Goal: Information Seeking & Learning: Learn about a topic

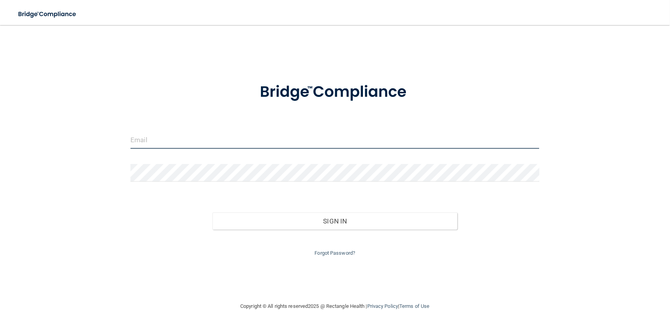
click at [162, 138] on input "email" at bounding box center [334, 140] width 408 height 18
type input "[EMAIL_ADDRESS][DOMAIN_NAME]"
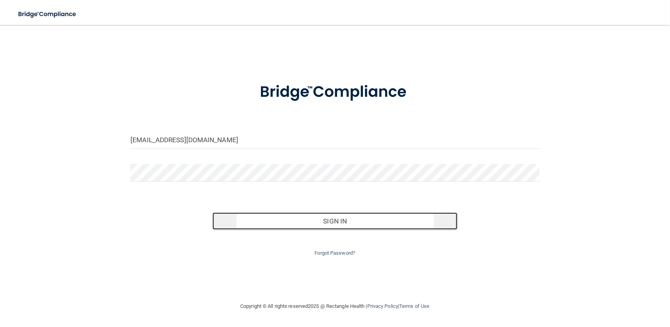
click at [245, 222] on button "Sign In" at bounding box center [334, 220] width 245 height 17
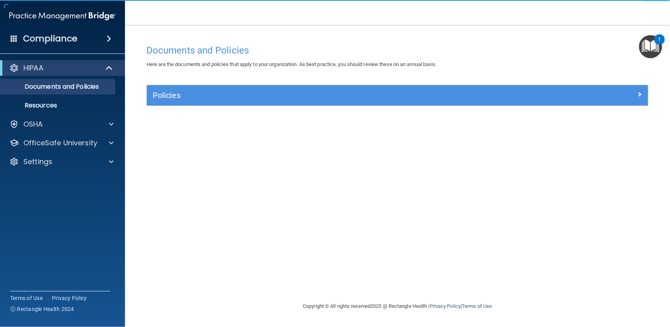
click at [647, 57] on img "Open Resource Center, 1 new notification" at bounding box center [650, 46] width 23 height 23
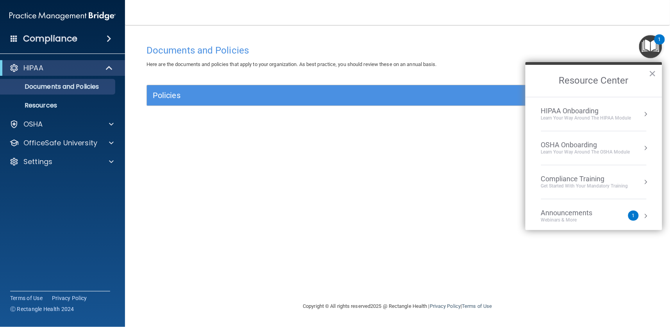
click at [152, 162] on div "Documents and Policies Here are the documents and policies that apply to your o…" at bounding box center [397, 171] width 513 height 261
click at [50, 88] on p "Documents and Policies" at bounding box center [58, 87] width 107 height 8
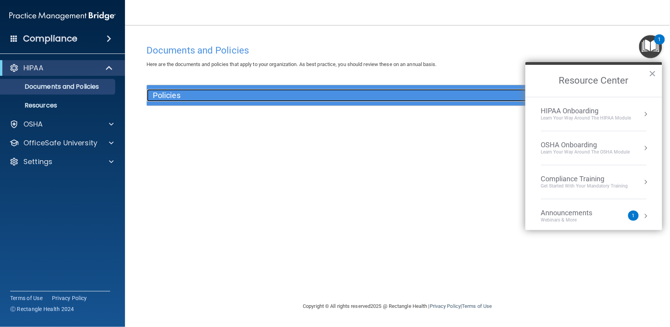
click at [247, 93] on h5 "Policies" at bounding box center [335, 95] width 364 height 9
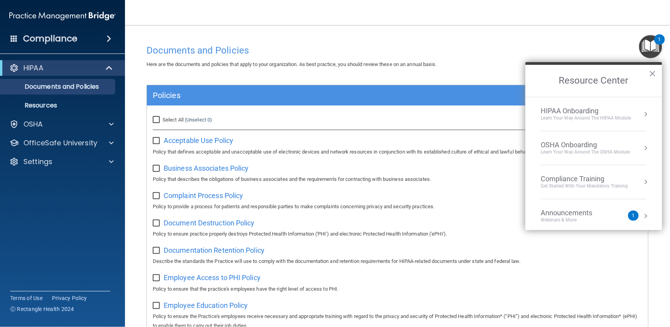
click at [658, 71] on h2 "Resource Center" at bounding box center [593, 81] width 137 height 32
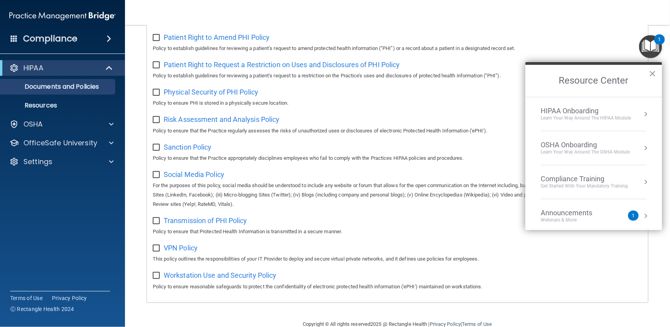
scroll to position [460, 0]
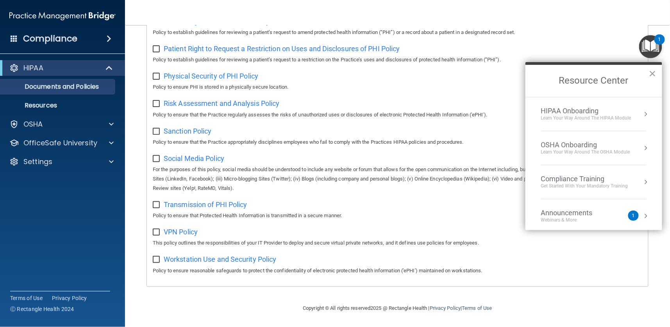
click at [567, 178] on div "Compliance Training" at bounding box center [584, 179] width 87 height 9
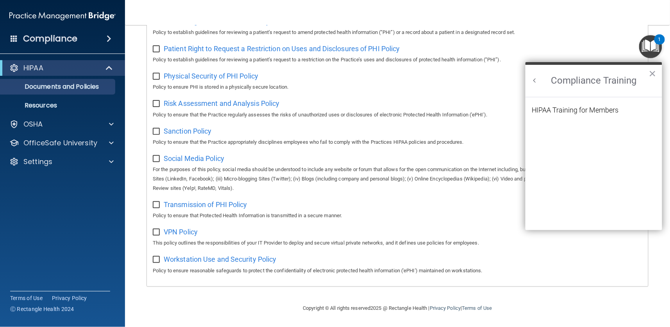
scroll to position [0, 0]
click at [572, 107] on div "HIPAA Training for Members" at bounding box center [574, 110] width 87 height 7
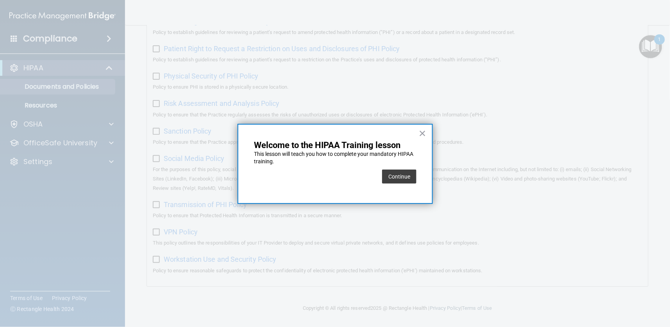
click at [405, 179] on button "Continue" at bounding box center [399, 176] width 34 height 14
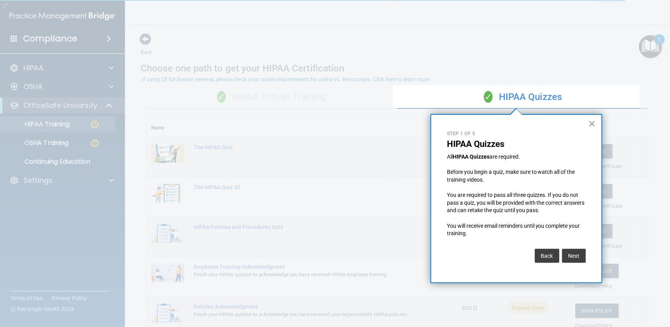
click at [594, 122] on button "×" at bounding box center [591, 123] width 7 height 12
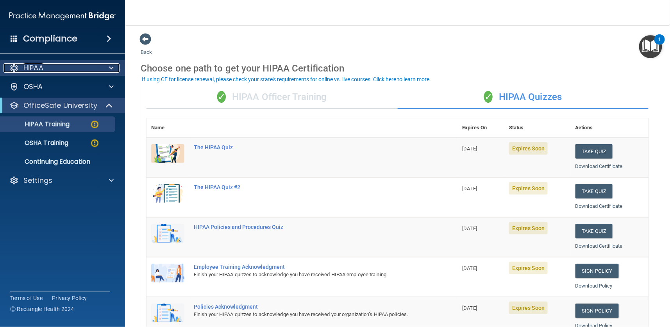
click at [35, 69] on p "HIPAA" at bounding box center [33, 67] width 20 height 9
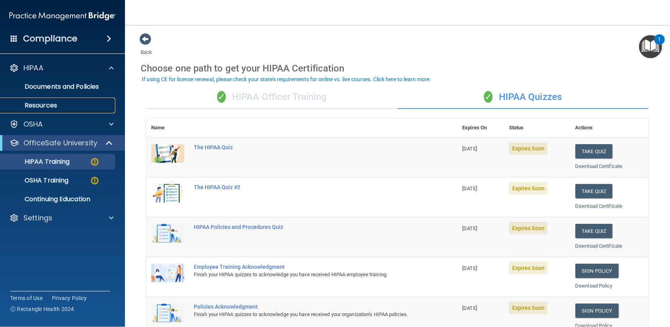
click at [41, 104] on p "Resources" at bounding box center [58, 106] width 107 height 8
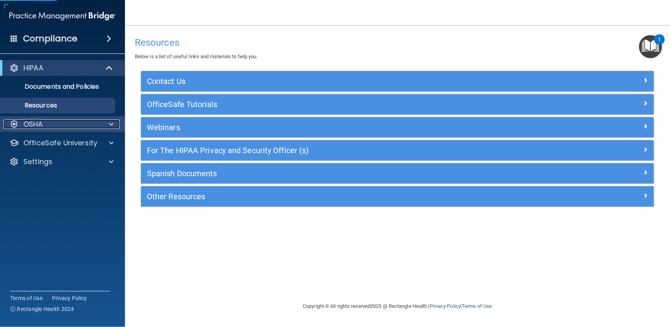
click at [40, 120] on p "OSHA" at bounding box center [33, 123] width 20 height 9
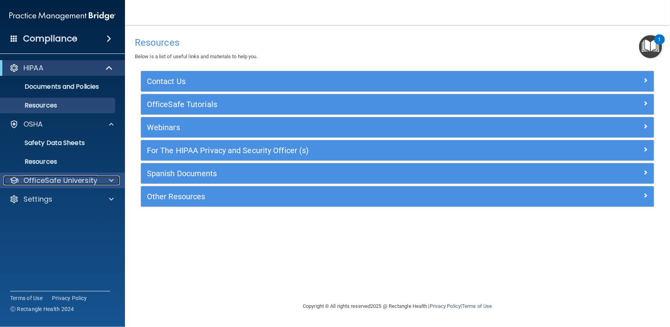
click at [48, 176] on p "OfficeSafe University" at bounding box center [60, 180] width 74 height 9
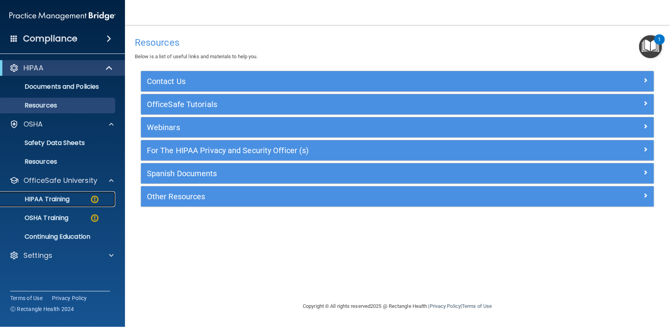
click at [44, 203] on link "HIPAA Training" at bounding box center [53, 199] width 123 height 16
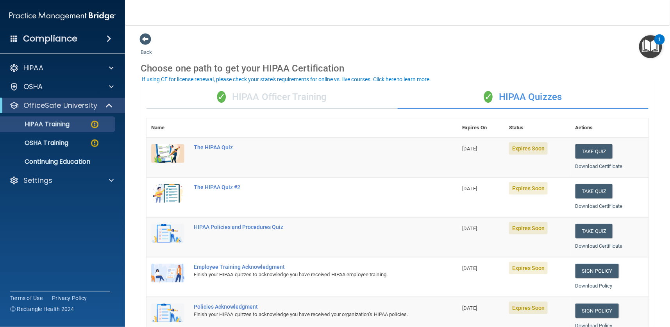
click at [644, 50] on img "Open Resource Center, 1 new notification" at bounding box center [650, 46] width 23 height 23
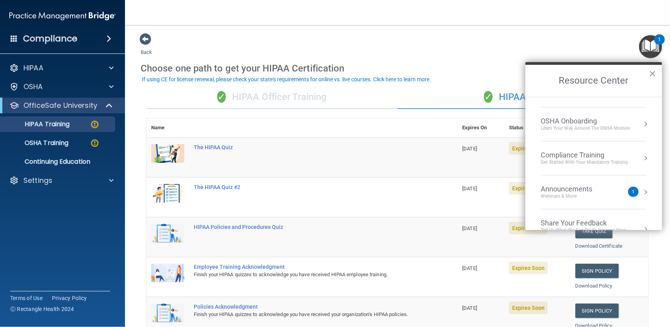
scroll to position [44, 0]
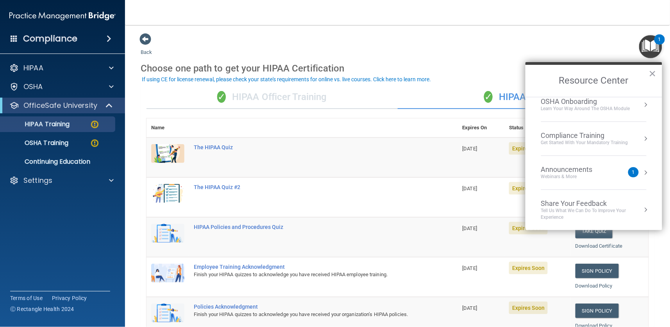
click at [598, 166] on div "Announcements" at bounding box center [574, 169] width 67 height 9
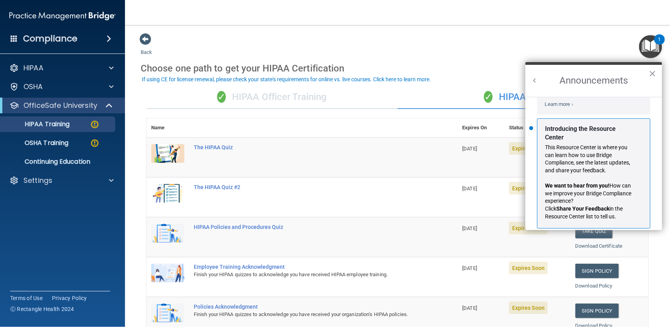
scroll to position [144, 0]
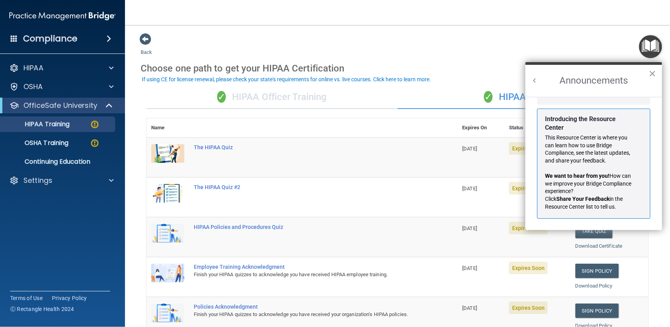
click at [656, 73] on button "×" at bounding box center [652, 73] width 7 height 12
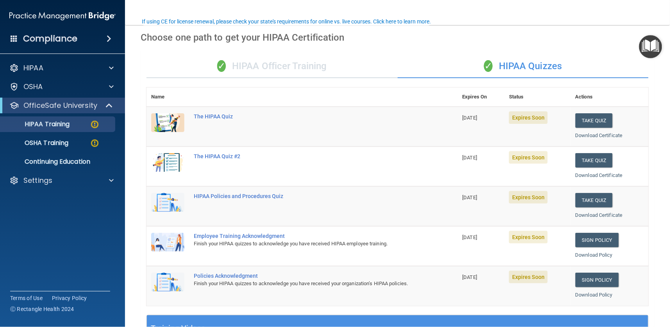
scroll to position [59, 0]
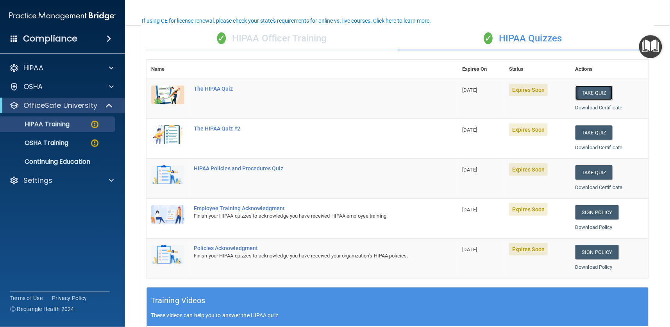
click at [585, 91] on button "Take Quiz" at bounding box center [593, 93] width 37 height 14
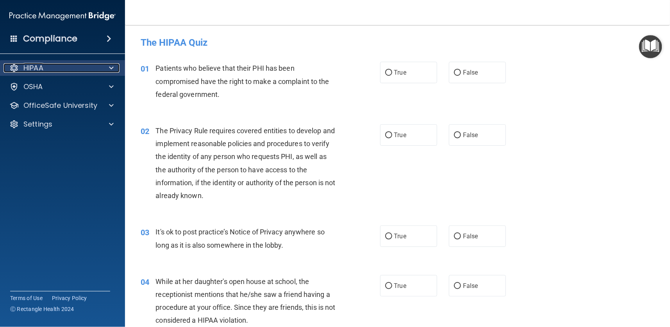
click at [43, 68] on p "HIPAA" at bounding box center [33, 67] width 20 height 9
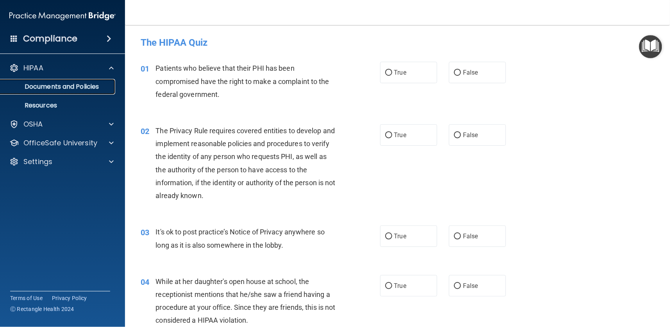
click at [45, 80] on link "Documents and Policies" at bounding box center [53, 87] width 123 height 16
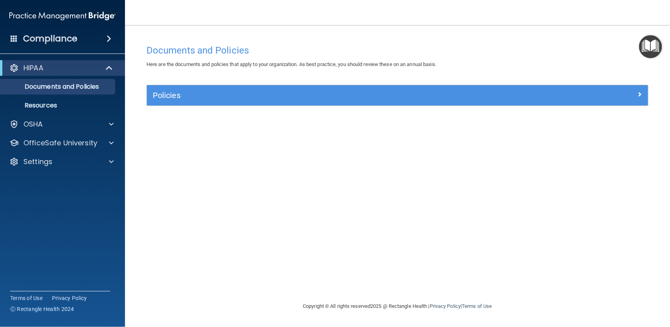
click at [306, 108] on div "Policies Select All (Unselect 0) Unselect All Print Selected (0) Acceptable Use…" at bounding box center [397, 100] width 513 height 30
click at [271, 87] on div "Policies Select All (Unselect 0) Unselect All Print Selected (0) Acceptable Use…" at bounding box center [397, 95] width 502 height 21
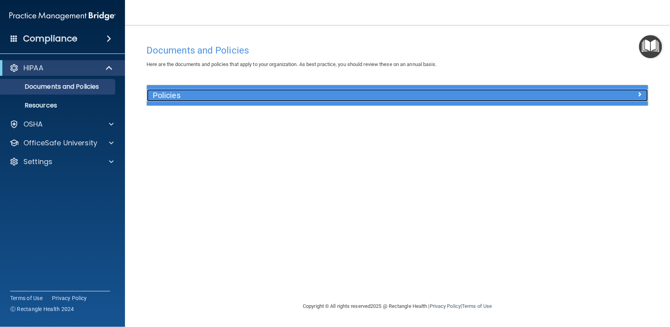
click at [268, 95] on h5 "Policies" at bounding box center [335, 95] width 364 height 9
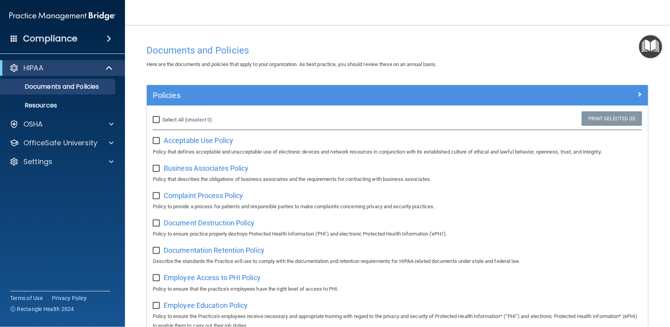
click at [157, 121] on input "Select All (Unselect 0) Unselect All" at bounding box center [157, 120] width 9 height 6
checkbox input "true"
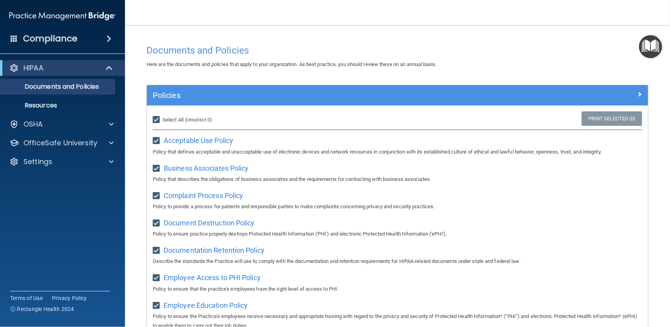
checkbox input "true"
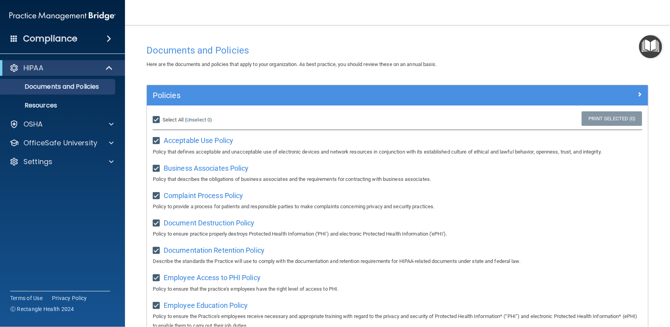
checkbox input "true"
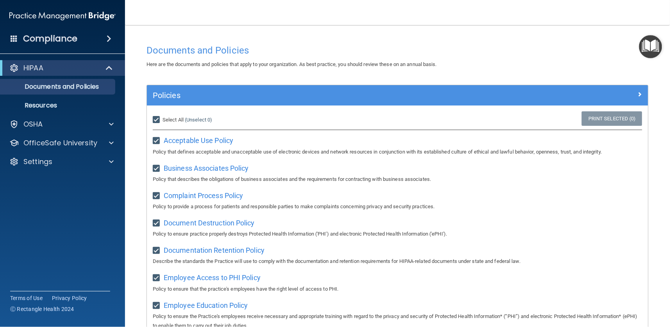
checkbox input "true"
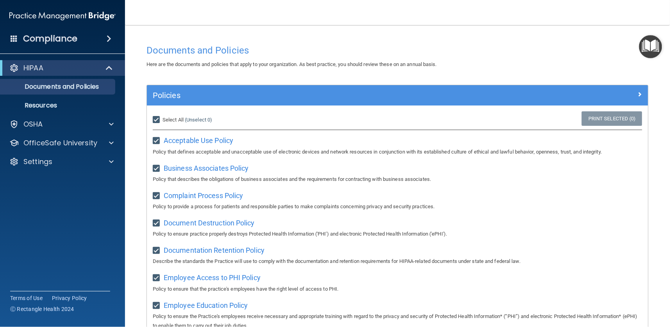
checkbox input "true"
click at [43, 69] on p "HIPAA" at bounding box center [33, 67] width 20 height 9
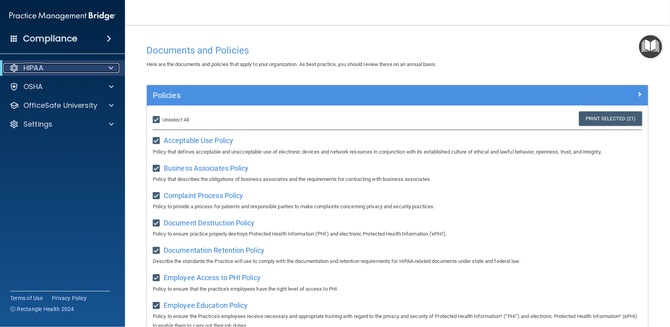
click at [43, 70] on p "HIPAA" at bounding box center [33, 67] width 20 height 9
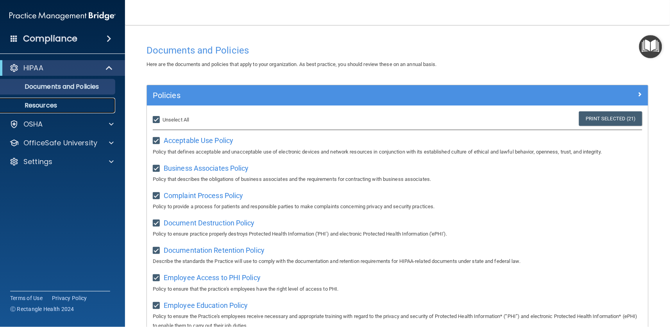
click at [39, 100] on link "Resources" at bounding box center [53, 106] width 123 height 16
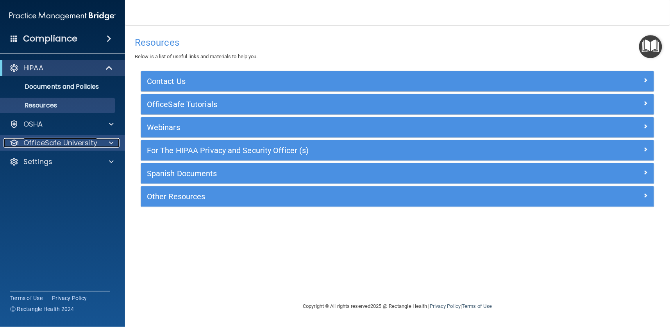
click at [66, 141] on p "OfficeSafe University" at bounding box center [60, 142] width 74 height 9
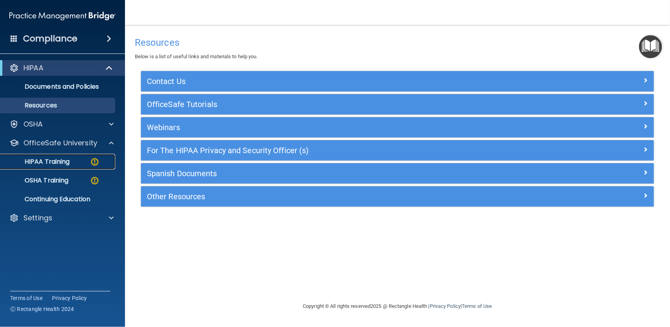
click at [62, 162] on p "HIPAA Training" at bounding box center [37, 162] width 64 height 8
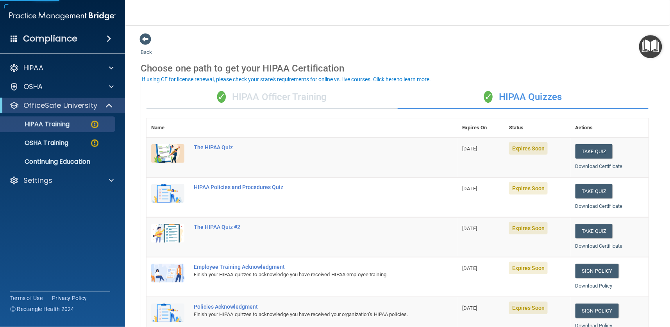
click at [168, 151] on img at bounding box center [167, 153] width 33 height 19
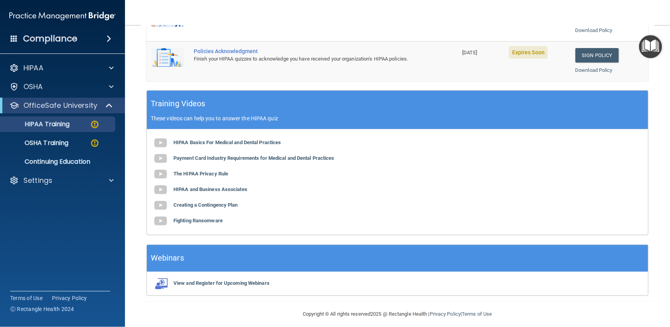
scroll to position [262, 0]
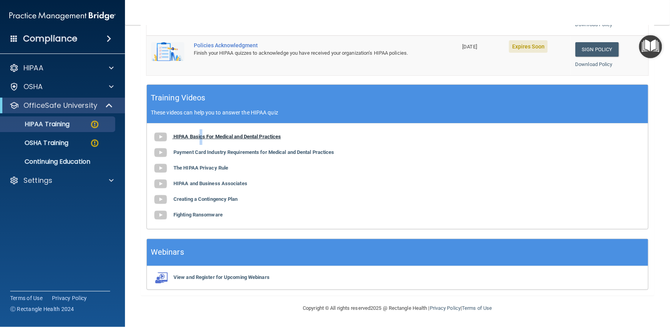
click at [201, 136] on b "HIPAA Basics For Medical and Dental Practices" at bounding box center [227, 137] width 108 height 6
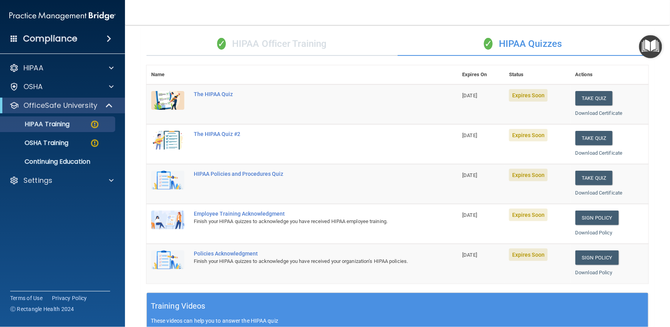
scroll to position [0, 0]
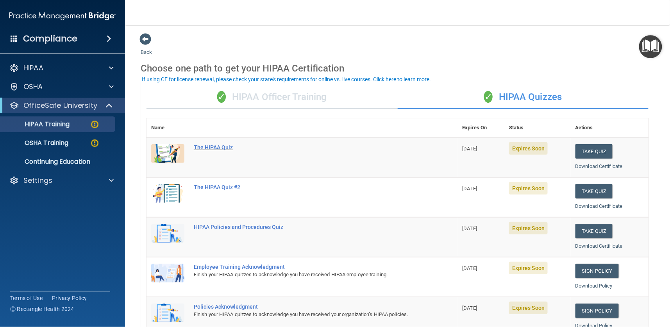
click at [222, 149] on div "The HIPAA Quiz" at bounding box center [306, 147] width 225 height 6
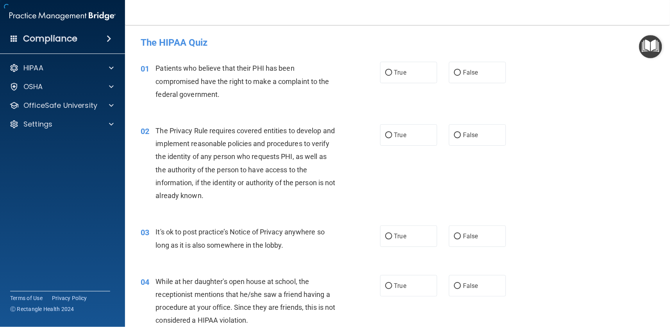
click at [589, 151] on div "02 The Privacy Rule requires covered entities to develop and implement reasonab…" at bounding box center [397, 164] width 525 height 101
